Goal: Navigation & Orientation: Find specific page/section

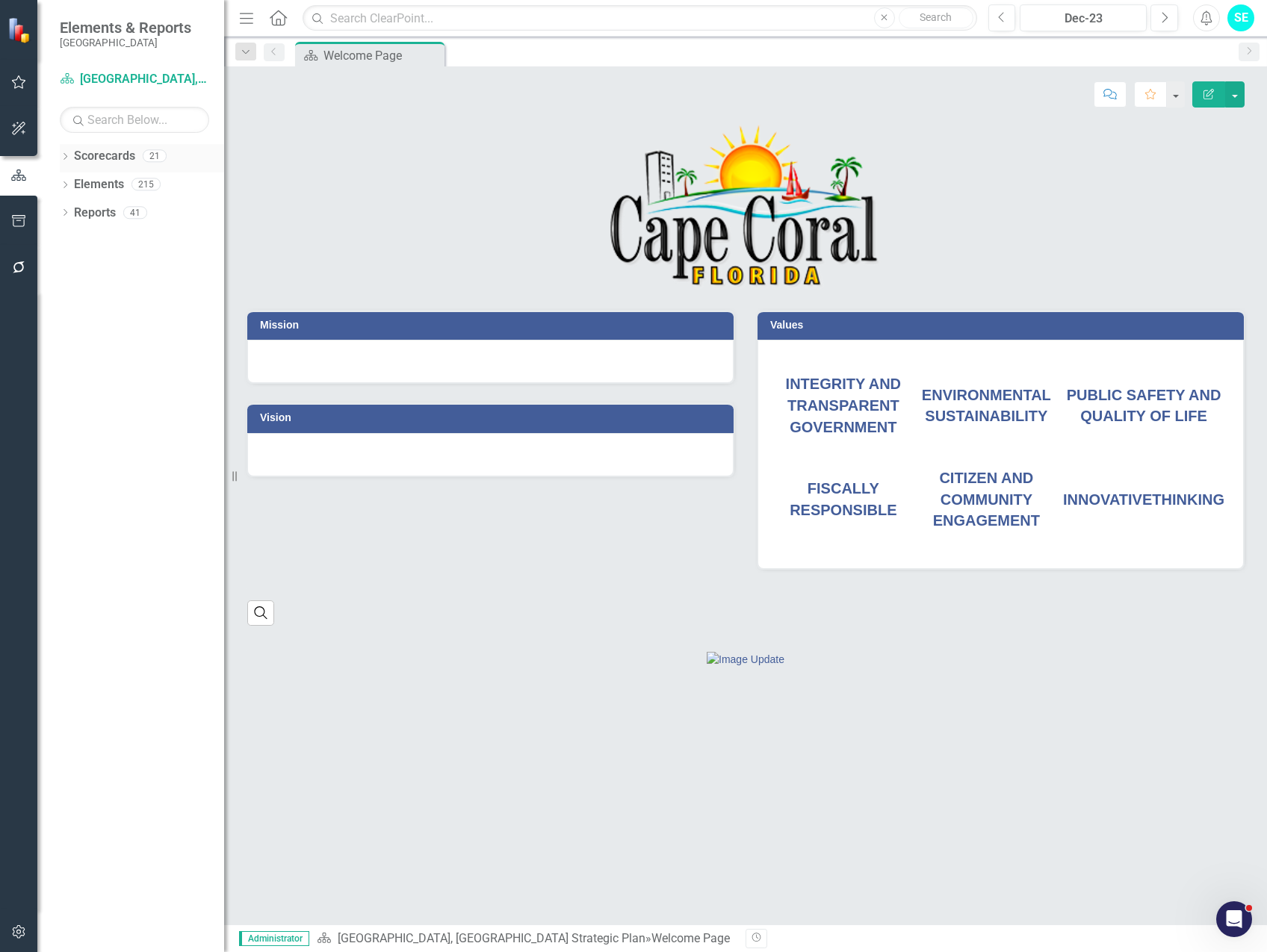
click at [68, 156] on icon "Dropdown" at bounding box center [65, 158] width 11 height 8
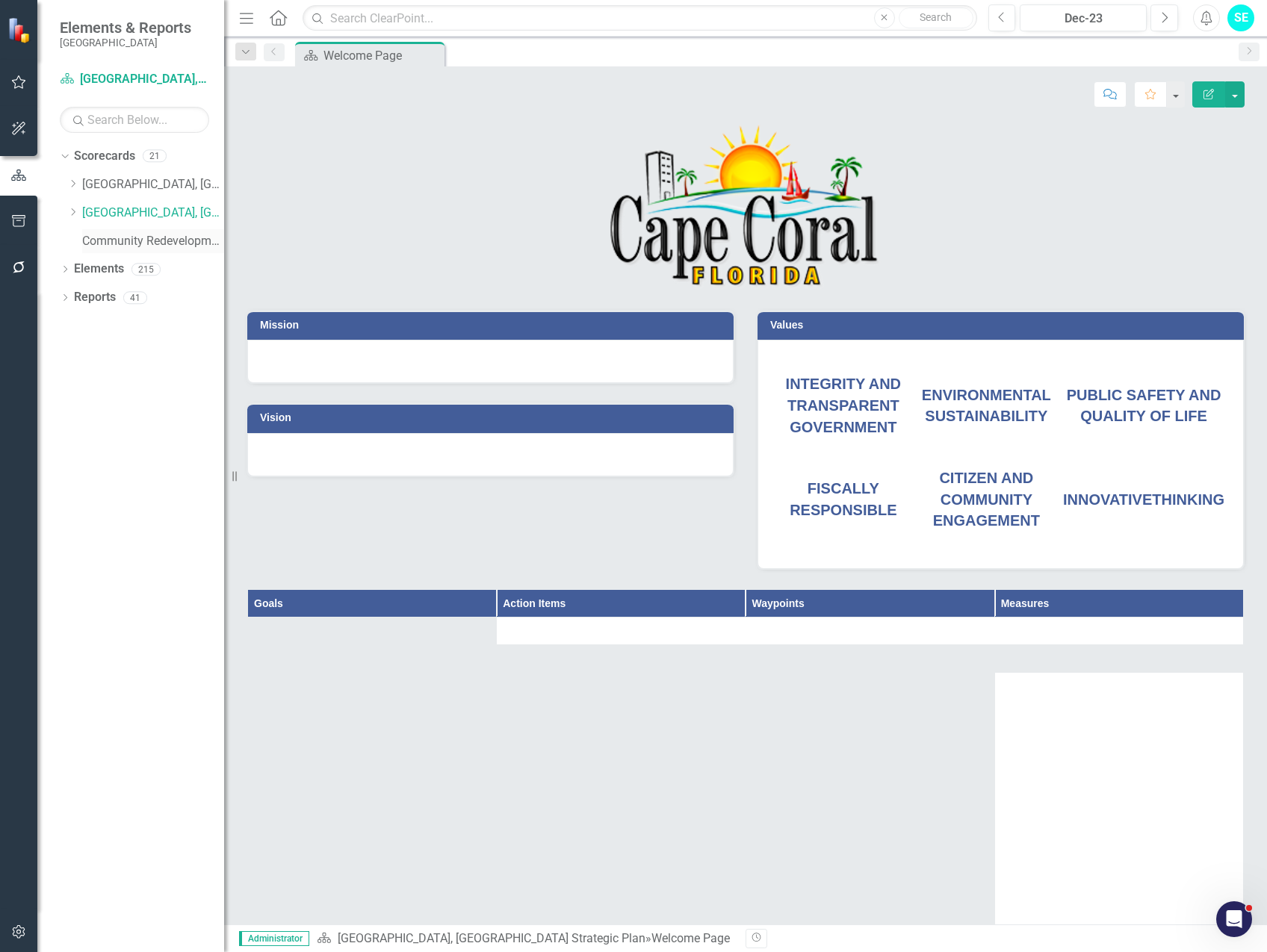
click at [89, 241] on link "Community Redevelopment Area" at bounding box center [154, 241] width 142 height 17
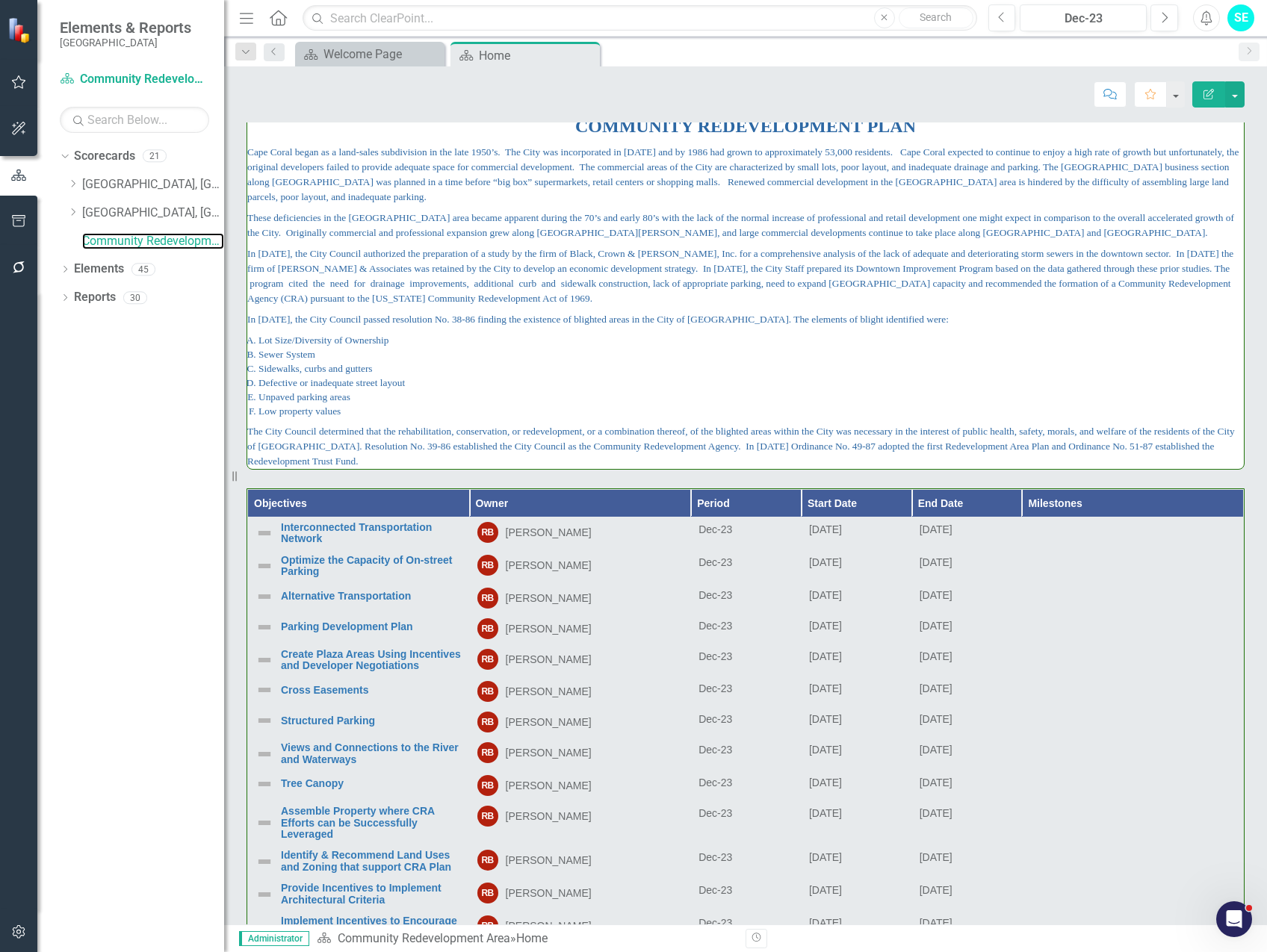
scroll to position [299, 0]
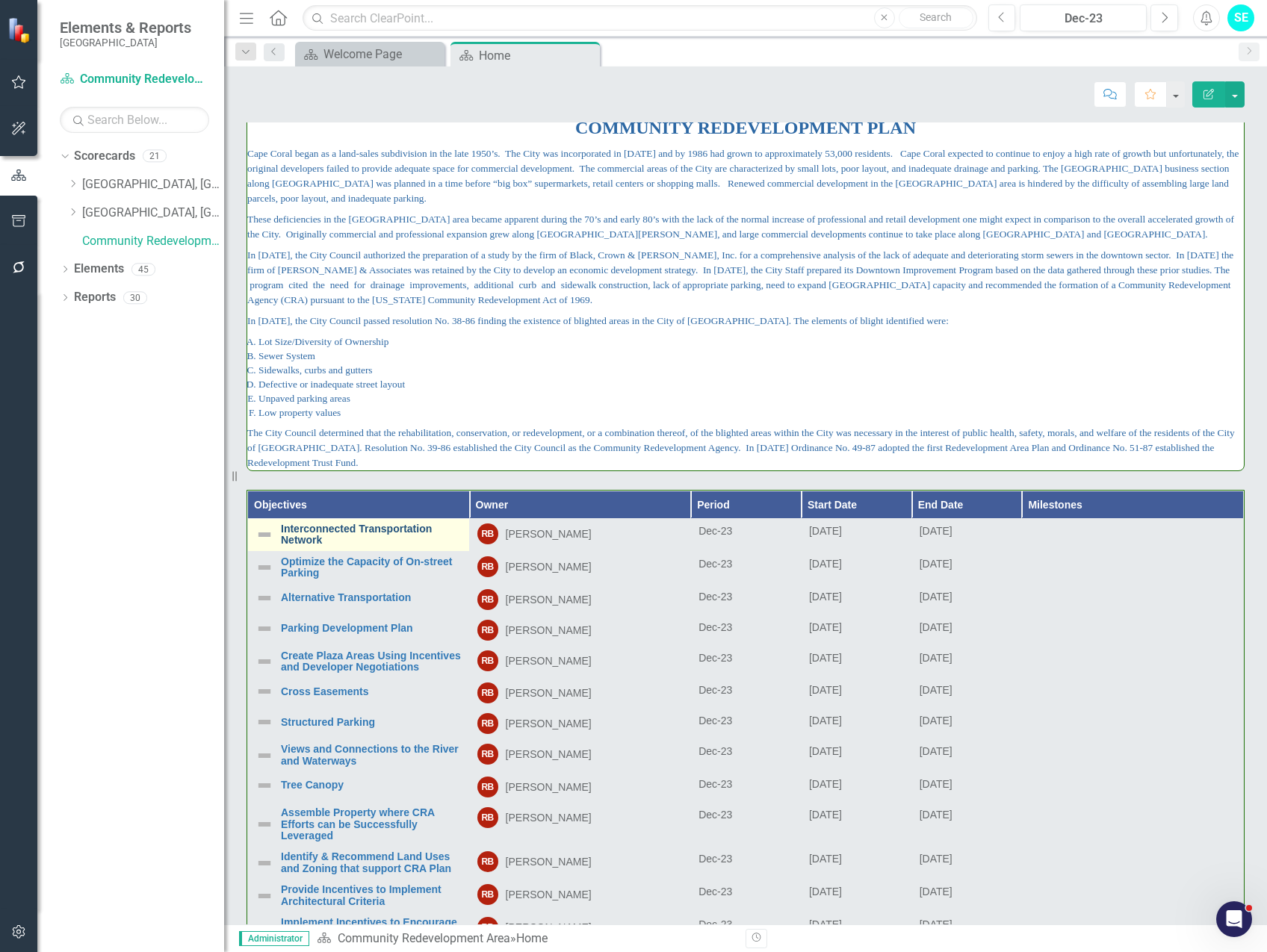
click at [304, 538] on link "Interconnected Transportation Network" at bounding box center [371, 535] width 181 height 23
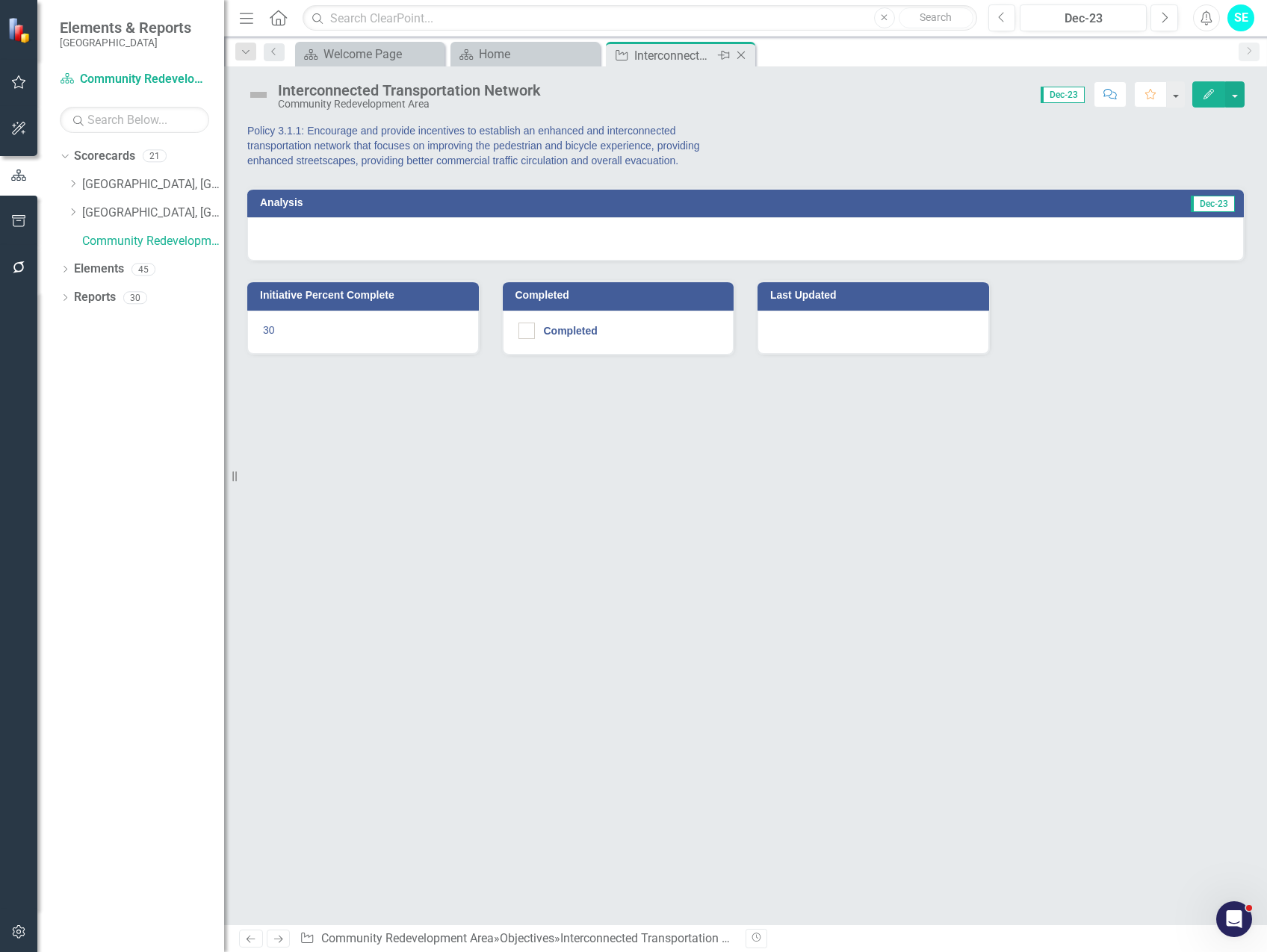
click at [740, 55] on icon at bounding box center [742, 56] width 8 height 8
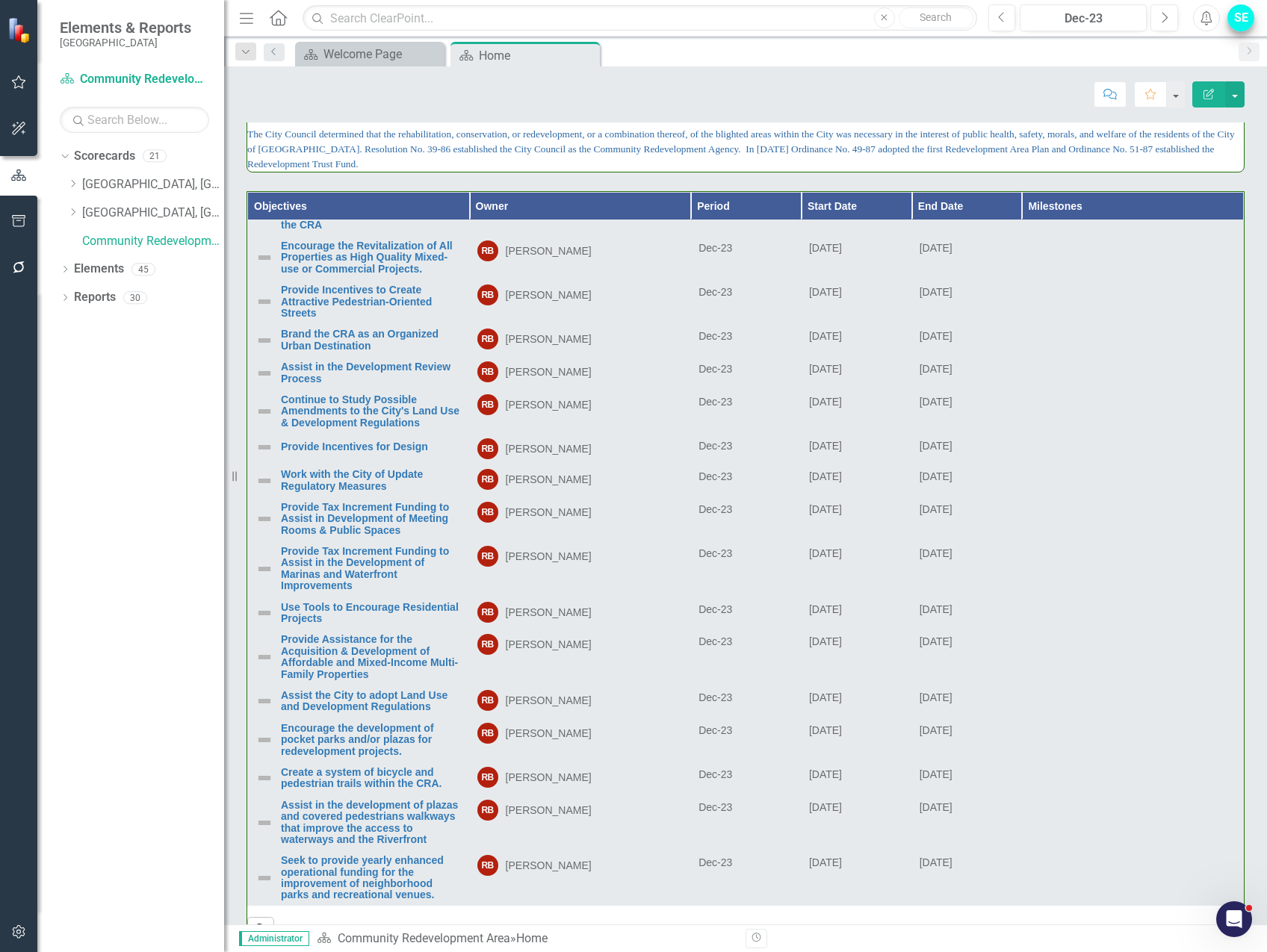
scroll to position [418, 0]
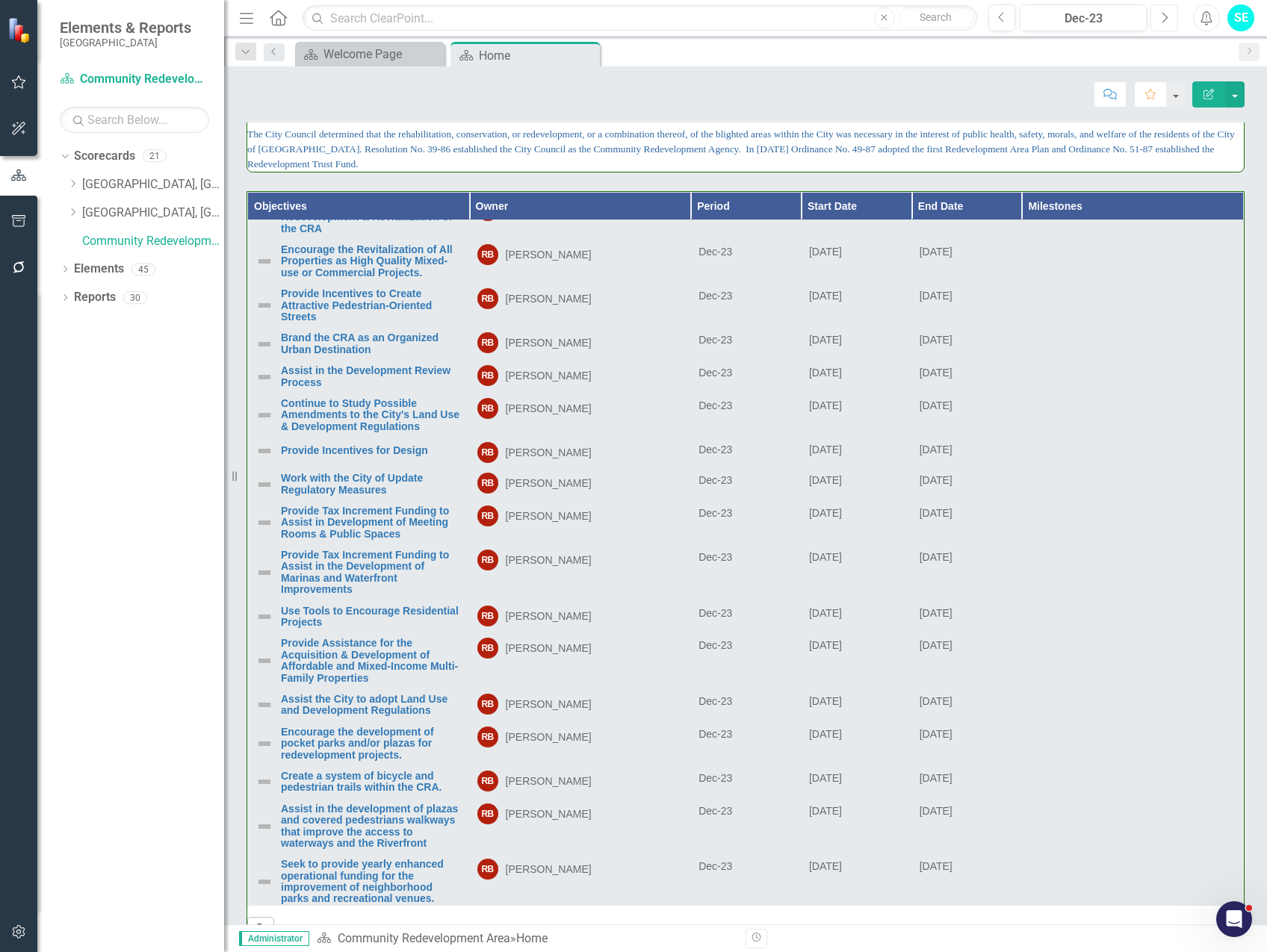
click at [1165, 19] on icon "Next" at bounding box center [1165, 18] width 8 height 13
click at [1164, 19] on icon "Next" at bounding box center [1165, 18] width 8 height 13
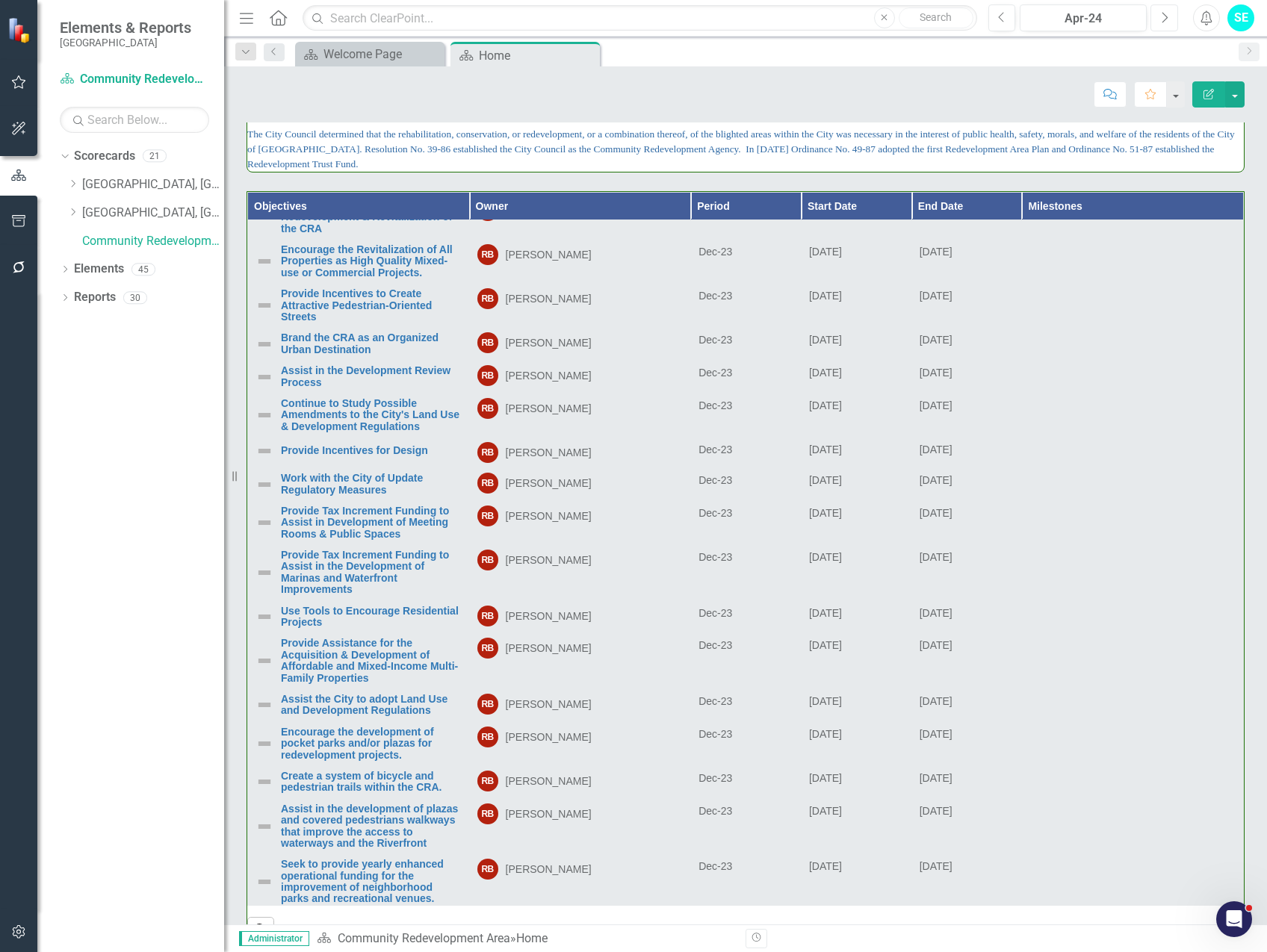
click at [1164, 20] on icon "Next" at bounding box center [1165, 18] width 8 height 13
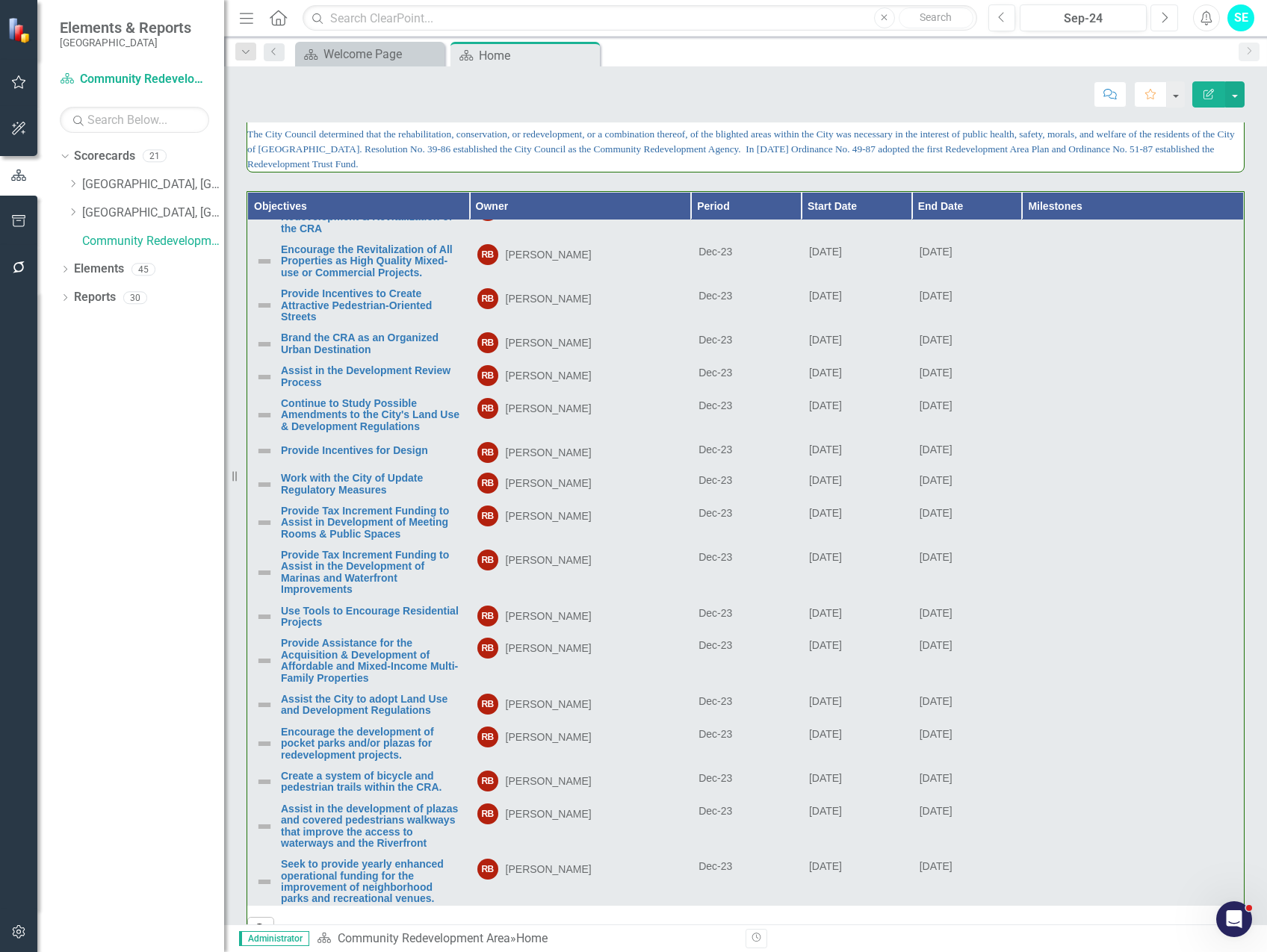
click at [1164, 20] on icon "Next" at bounding box center [1165, 18] width 8 height 13
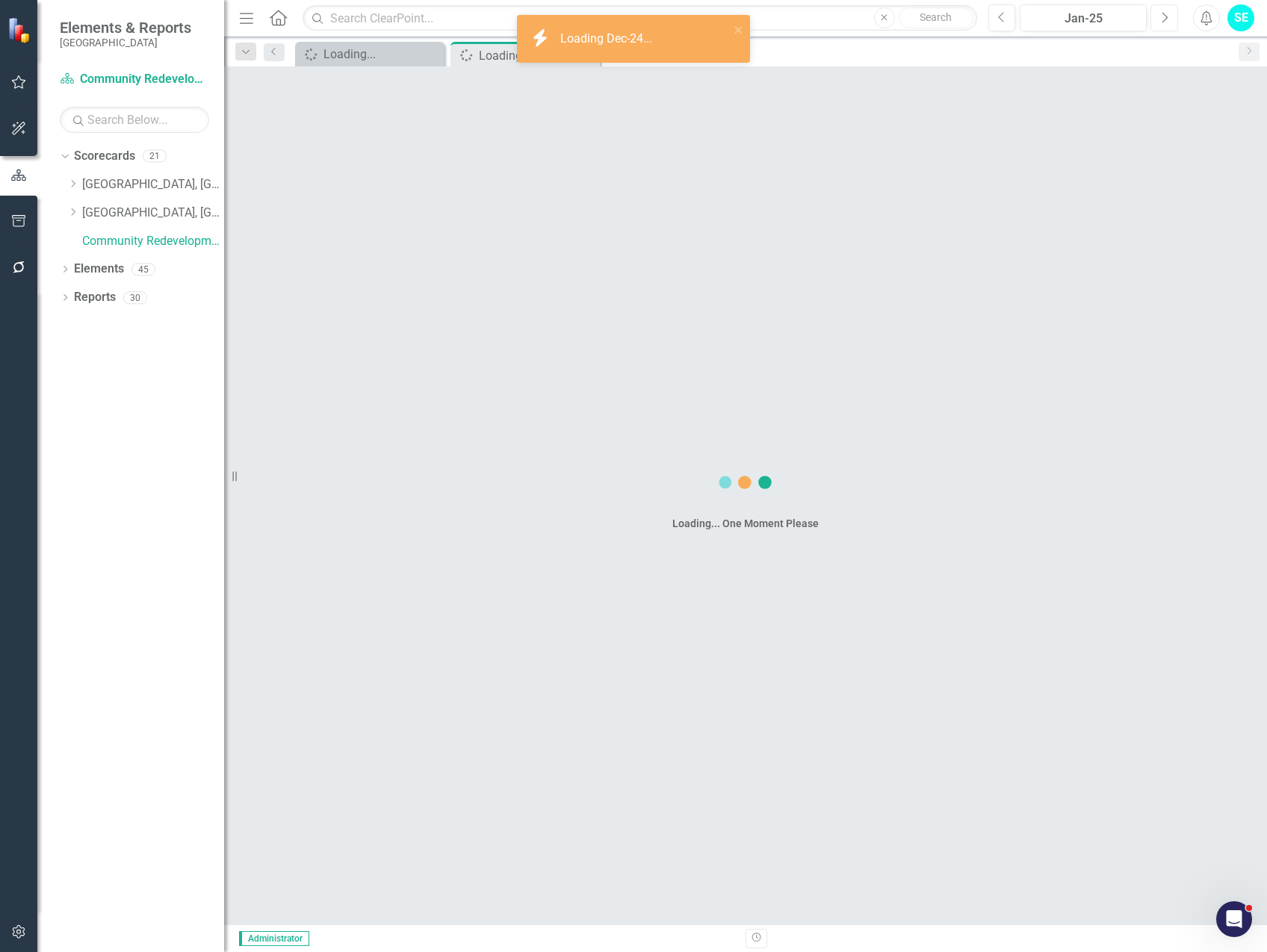
click at [1164, 20] on icon "Next" at bounding box center [1165, 18] width 8 height 13
click at [1162, 21] on icon "Next" at bounding box center [1165, 18] width 8 height 13
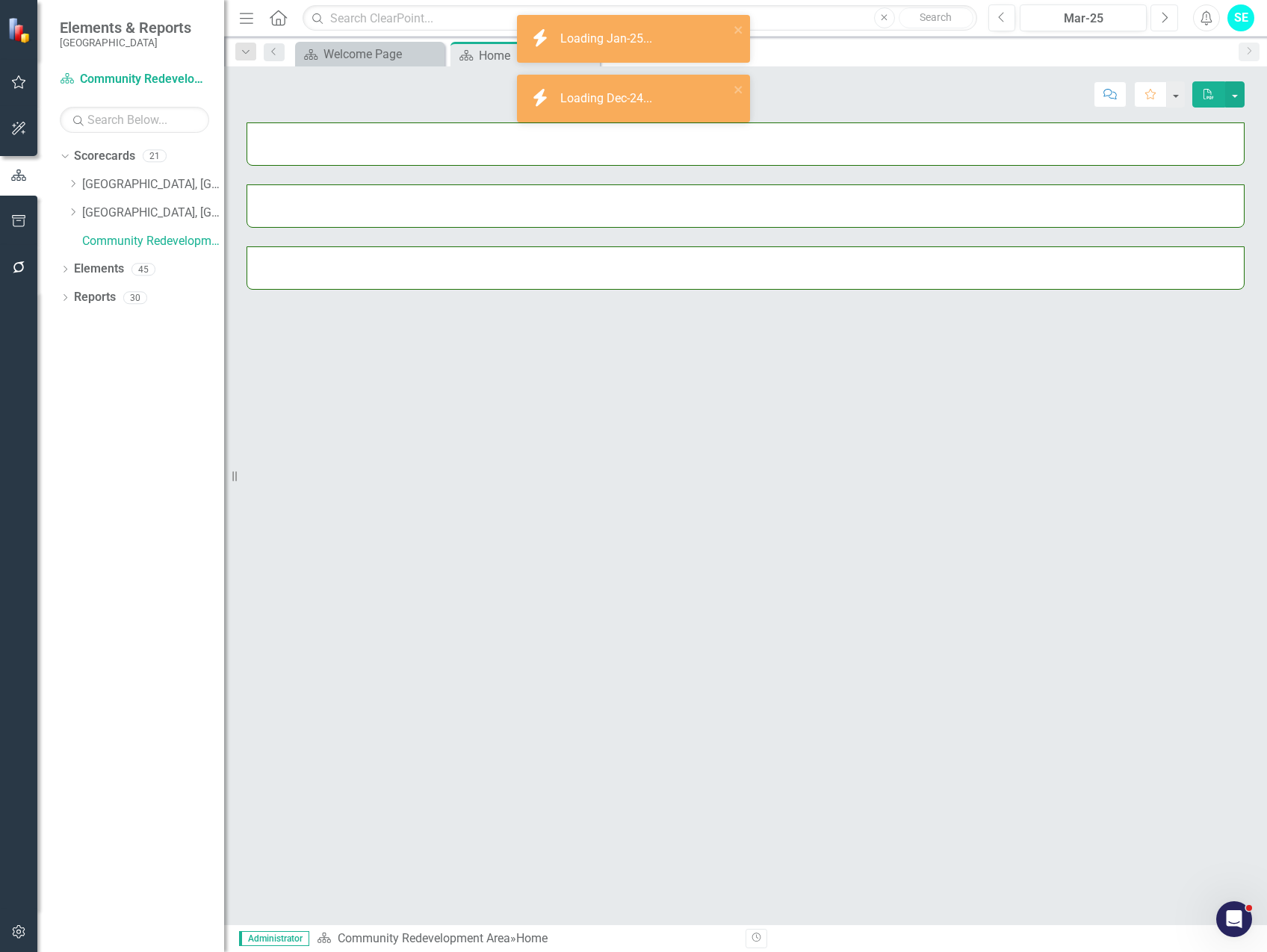
click at [1162, 21] on icon "Next" at bounding box center [1165, 18] width 8 height 13
click at [1162, 20] on icon "Next" at bounding box center [1165, 18] width 8 height 13
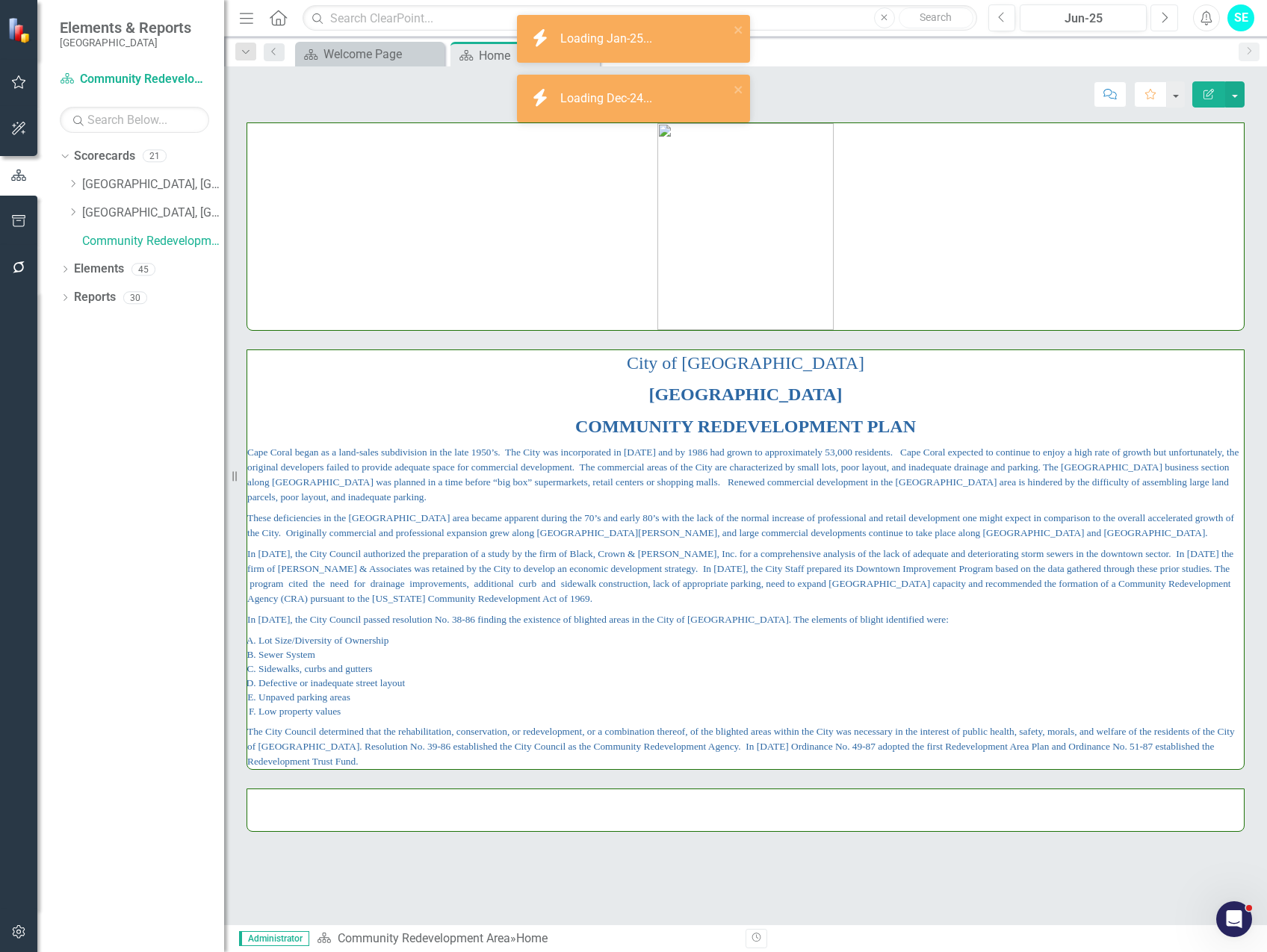
click at [1162, 20] on icon "Next" at bounding box center [1165, 18] width 8 height 13
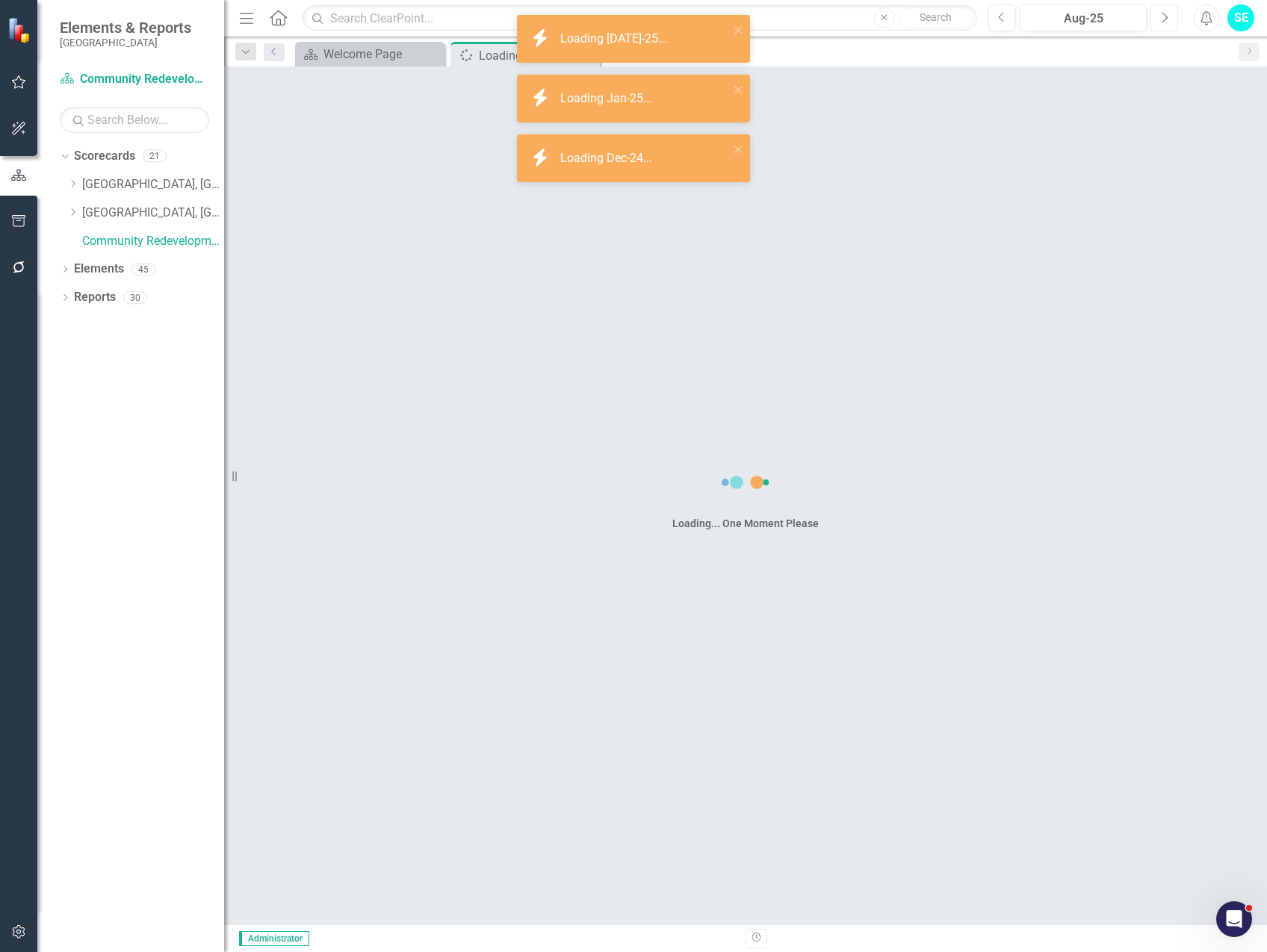
click at [1162, 20] on icon "Next" at bounding box center [1165, 18] width 8 height 13
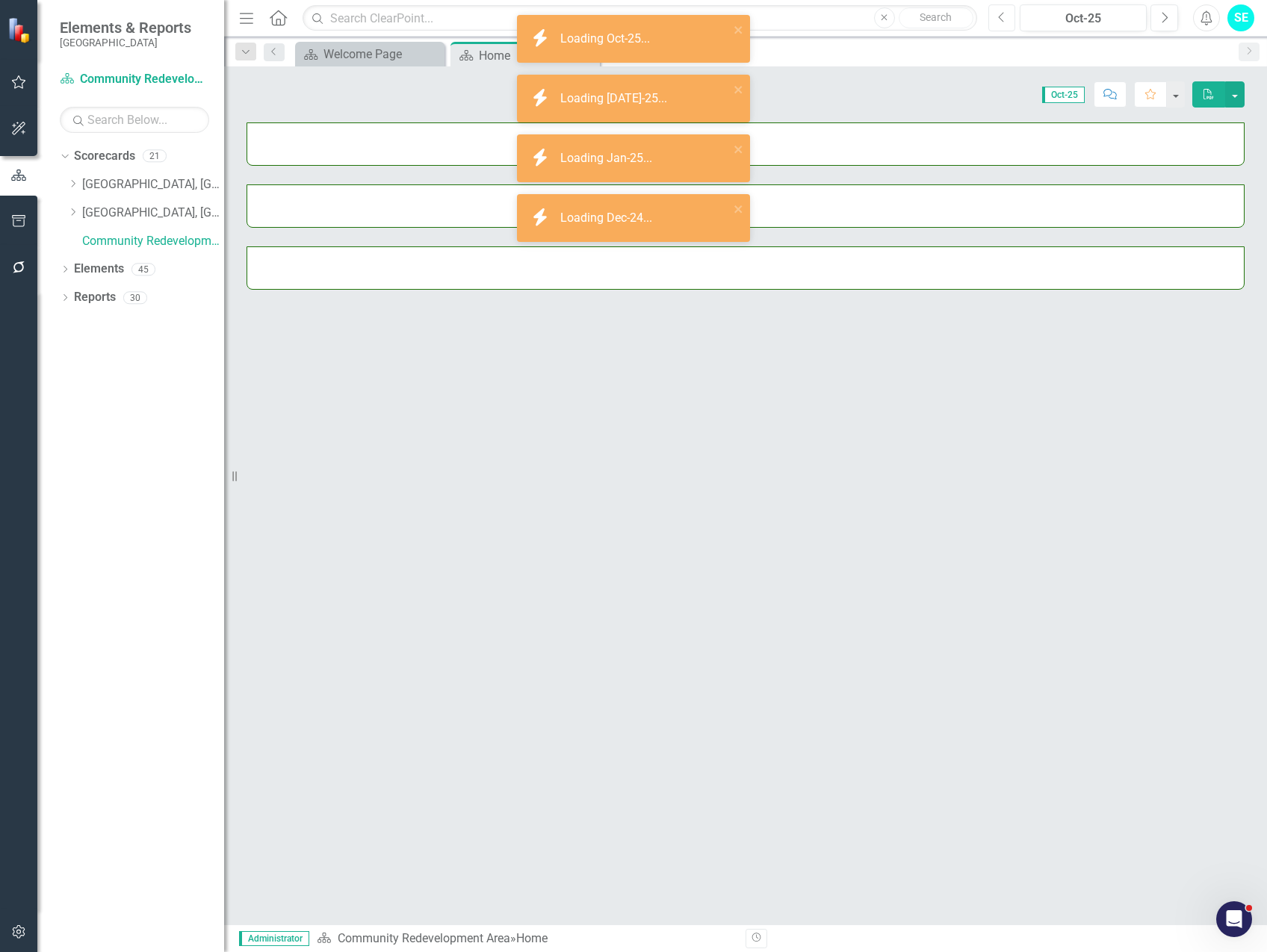
click at [1003, 20] on icon "Previous" at bounding box center [1002, 18] width 8 height 13
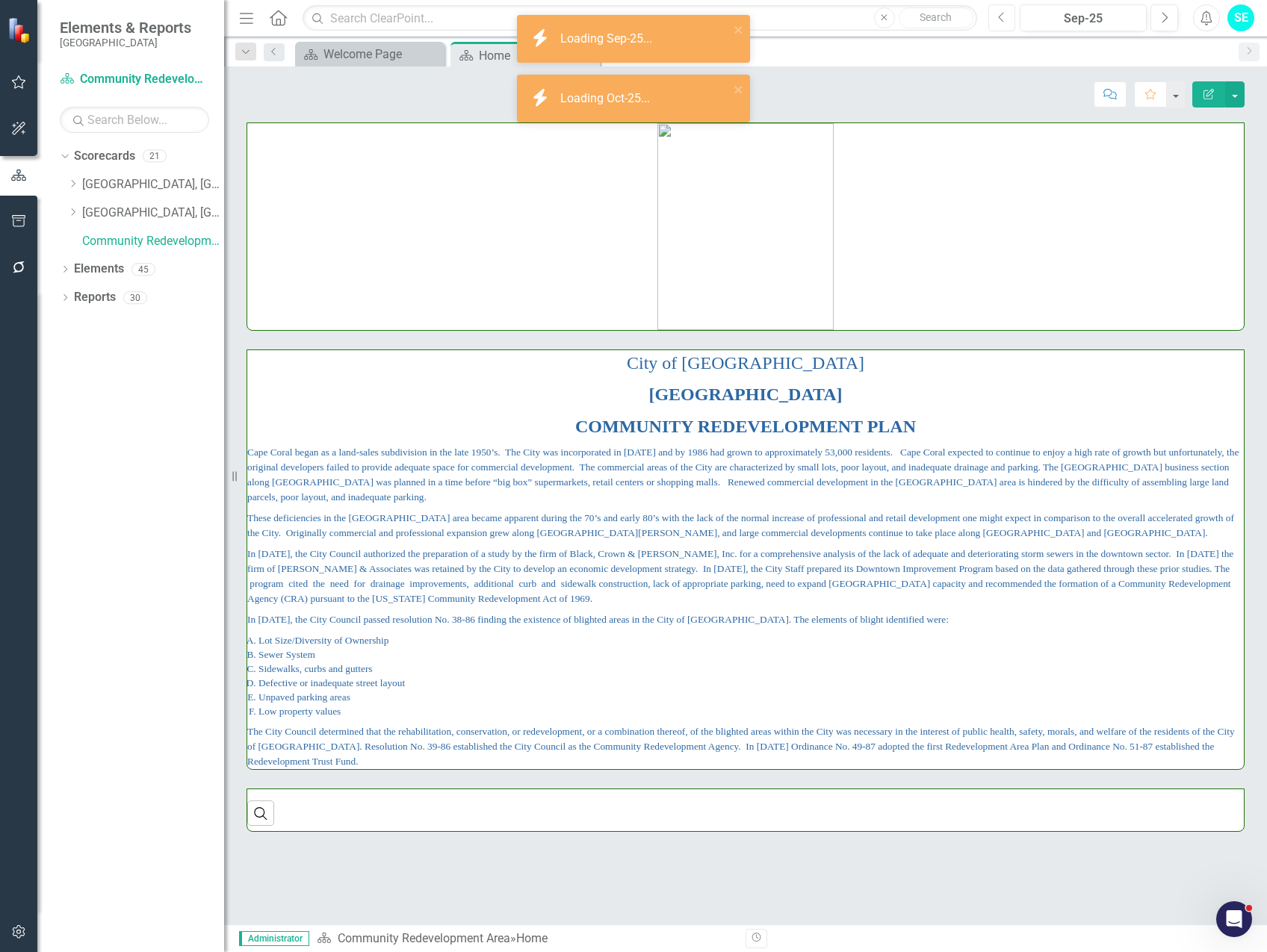
click at [1003, 20] on icon "Previous" at bounding box center [1002, 18] width 8 height 13
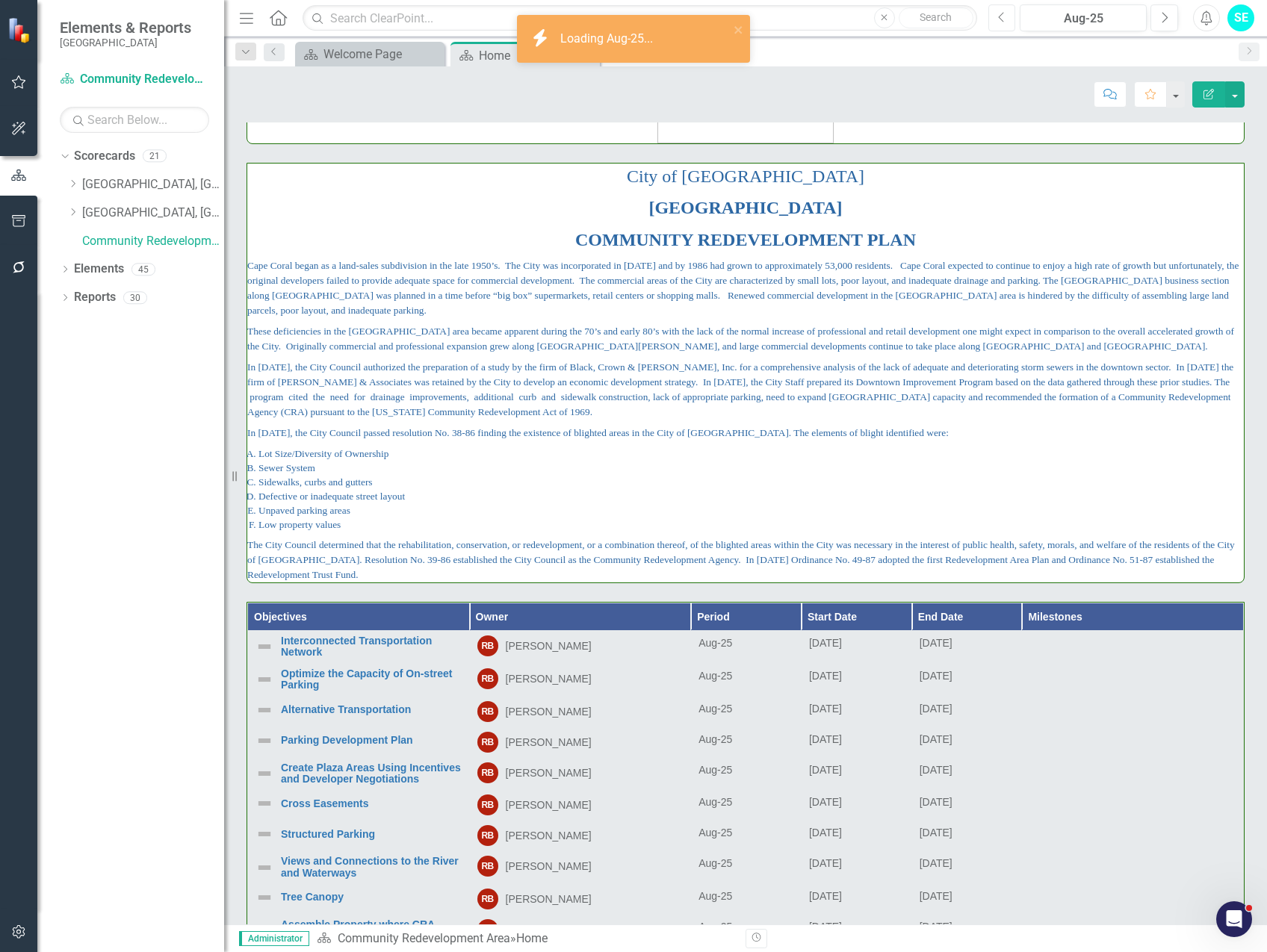
scroll to position [74, 0]
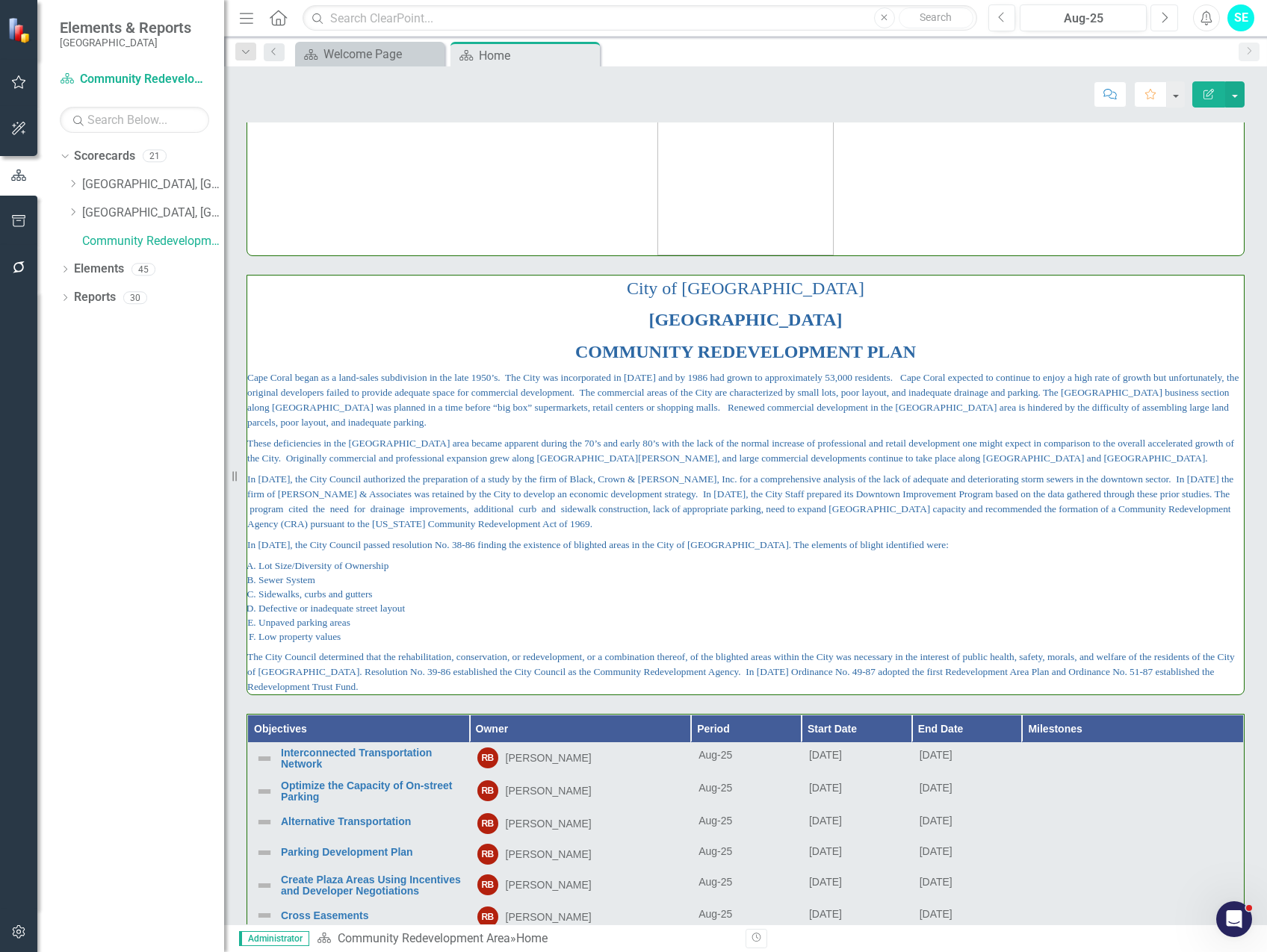
click at [1165, 20] on icon "Next" at bounding box center [1165, 18] width 8 height 13
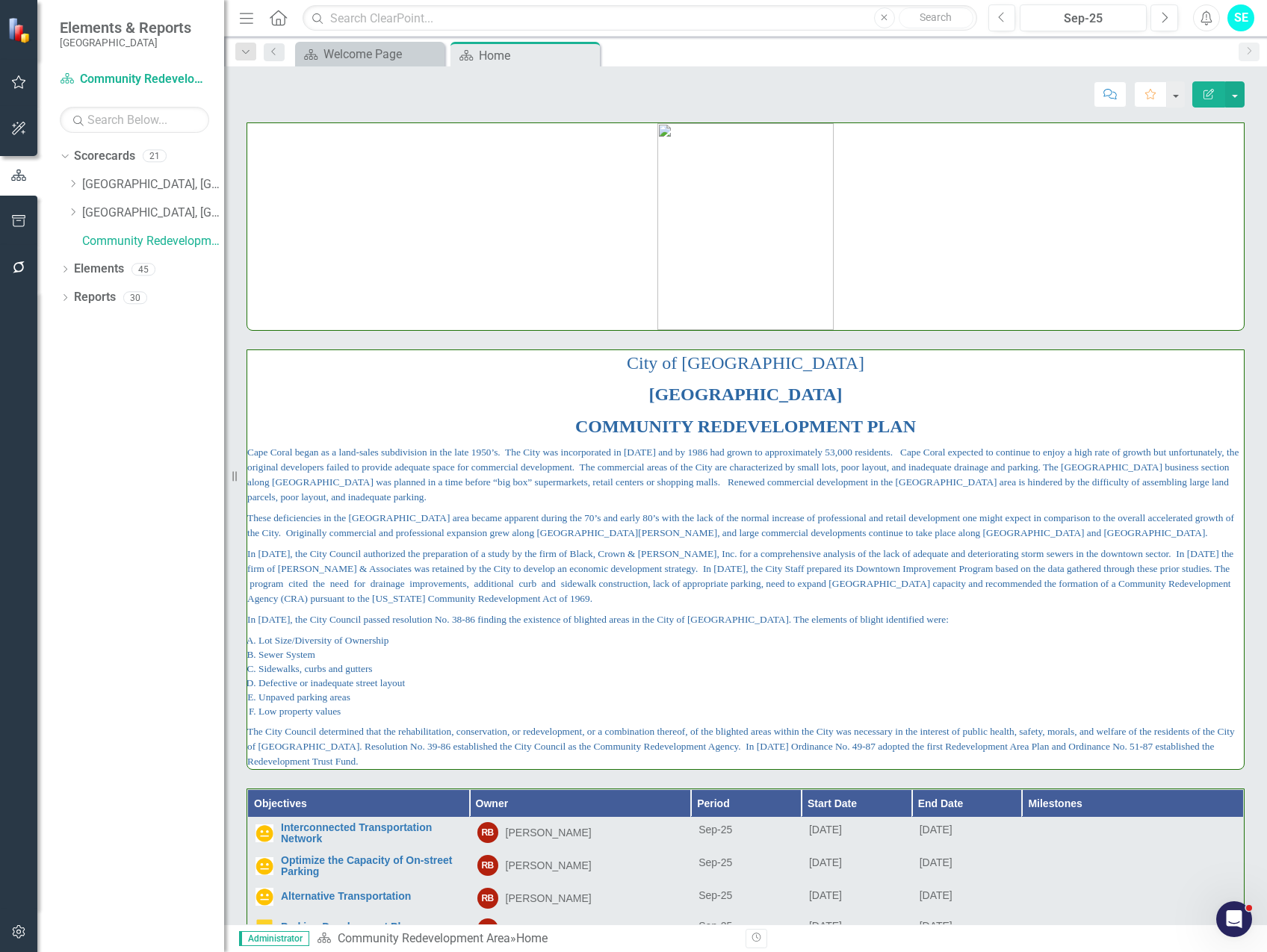
click at [186, 418] on div "Dropdown Scorecards 21 Dropdown [GEOGRAPHIC_DATA], [GEOGRAPHIC_DATA] Business I…" at bounding box center [131, 549] width 187 height 808
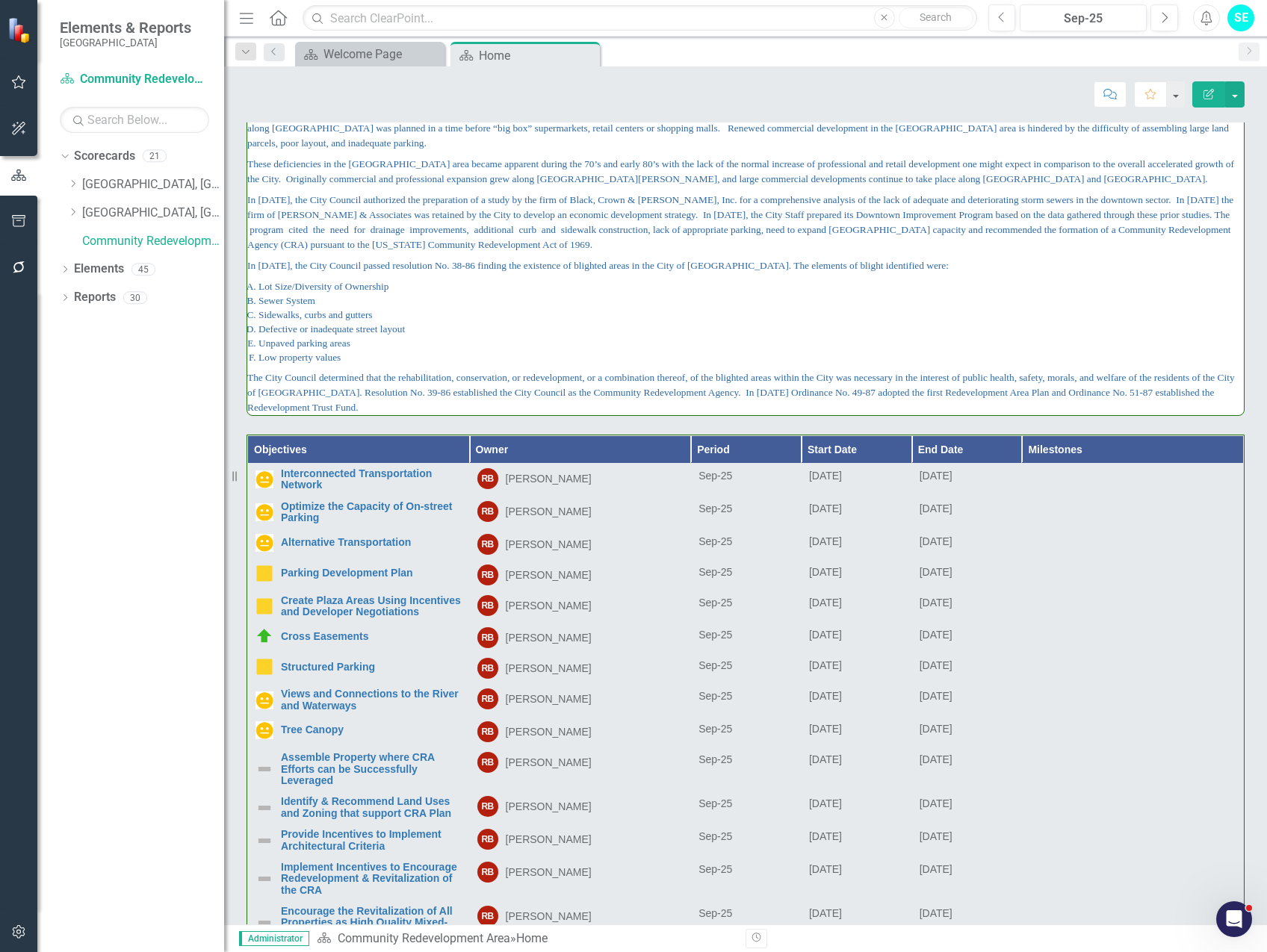
scroll to position [448, 0]
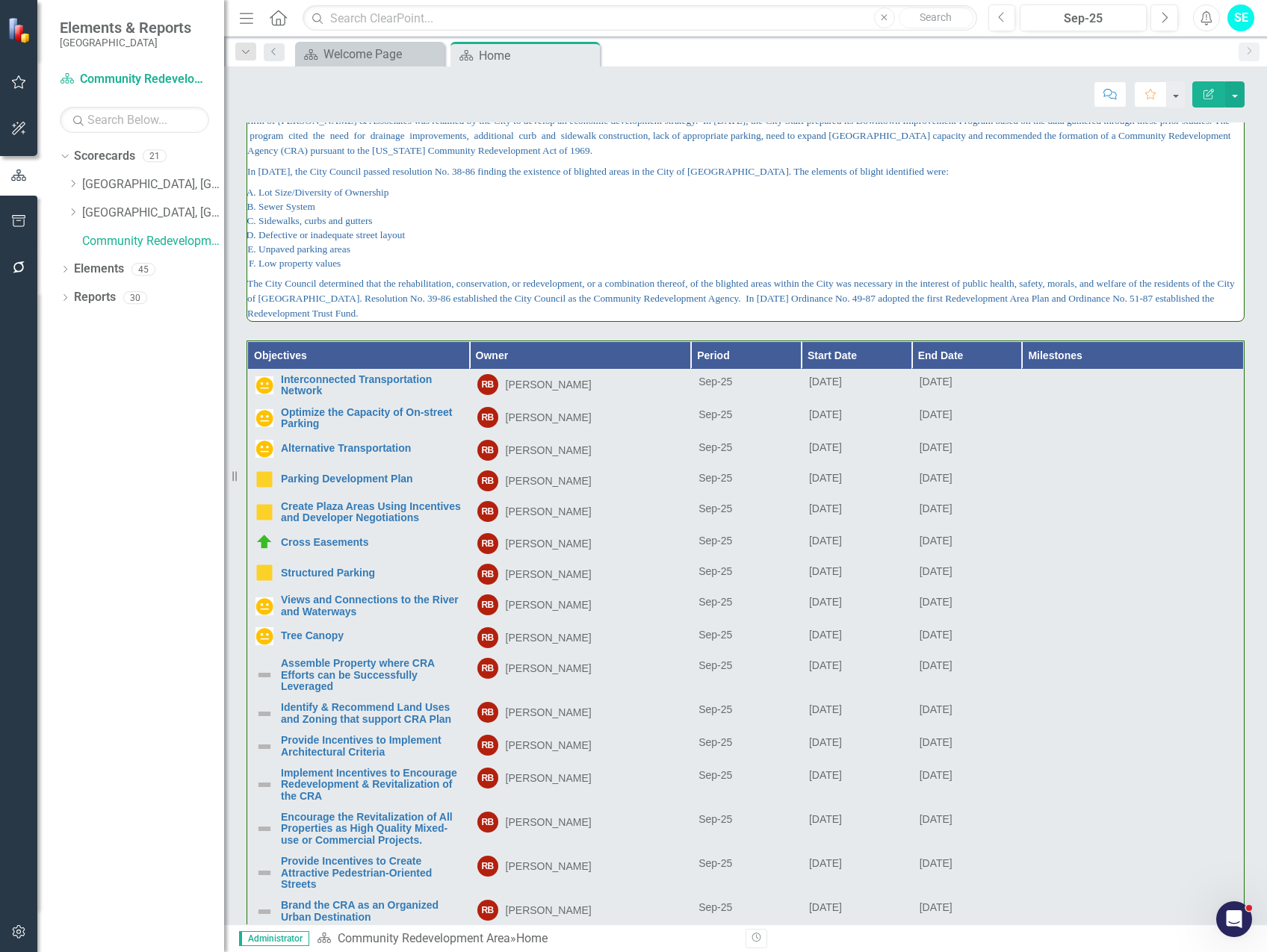
click at [94, 500] on div "Dropdown Scorecards 21 Dropdown [GEOGRAPHIC_DATA], [GEOGRAPHIC_DATA] Business I…" at bounding box center [131, 549] width 187 height 808
